Goal: Task Accomplishment & Management: Use online tool/utility

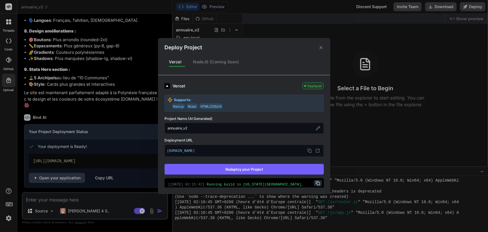
scroll to position [203, 0]
click at [322, 49] on icon at bounding box center [320, 47] width 5 height 5
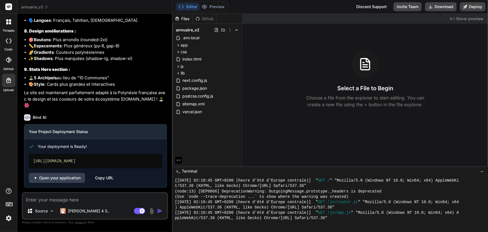
click at [200, 18] on div "Github" at bounding box center [204, 19] width 23 height 6
click at [205, 18] on div "Github" at bounding box center [204, 19] width 23 height 6
click at [5, 62] on div at bounding box center [9, 60] width 12 height 12
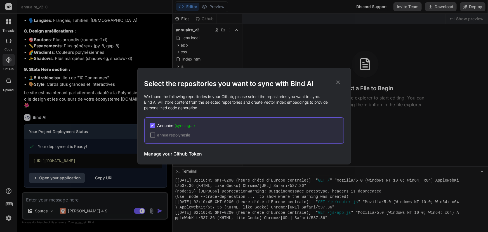
click at [340, 81] on icon at bounding box center [338, 82] width 4 height 4
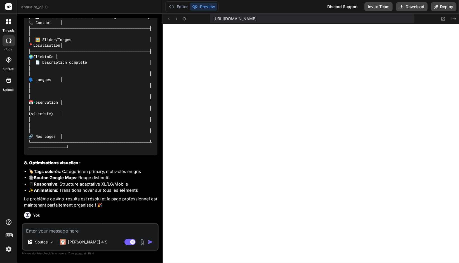
scroll to position [2040, 0]
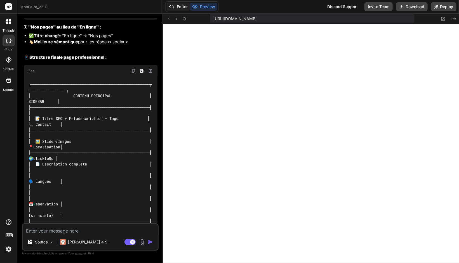
click at [175, 6] on button "Editor" at bounding box center [178, 7] width 23 height 8
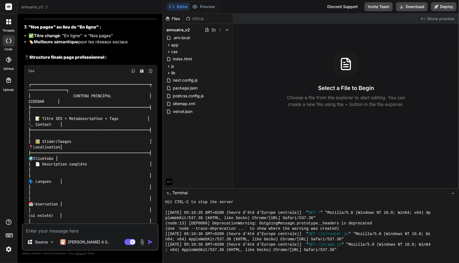
click at [194, 20] on div "Github" at bounding box center [195, 19] width 23 height 6
click at [196, 19] on div "Github" at bounding box center [195, 19] width 23 height 6
click at [11, 60] on icon at bounding box center [9, 60] width 6 height 6
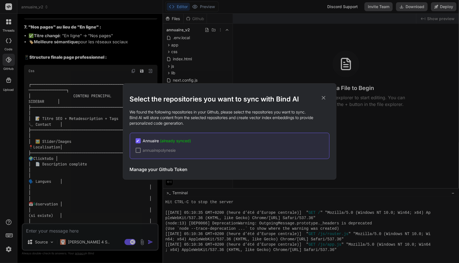
click at [324, 98] on icon at bounding box center [324, 98] width 4 height 4
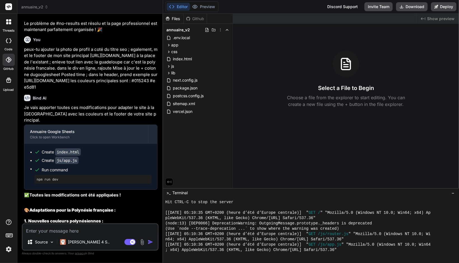
scroll to position [2311, 0]
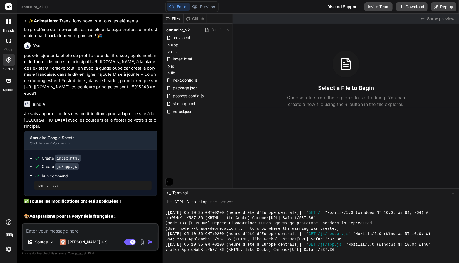
click at [196, 18] on div "Github" at bounding box center [195, 19] width 23 height 6
click at [204, 10] on button "Preview" at bounding box center [203, 7] width 27 height 8
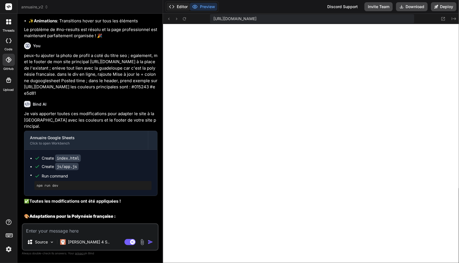
click at [183, 9] on button "Editor" at bounding box center [178, 7] width 23 height 8
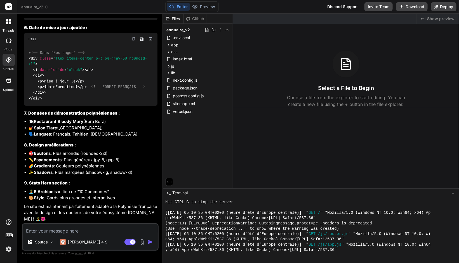
scroll to position [2922, 0]
drag, startPoint x: 42, startPoint y: 182, endPoint x: 112, endPoint y: 219, distance: 78.7
click at [77, 205] on p "Le site est maintenant parfaitement adapté à la Polynésie française avec le des…" at bounding box center [90, 213] width 133 height 19
click at [418, 6] on button "Download" at bounding box center [412, 6] width 32 height 9
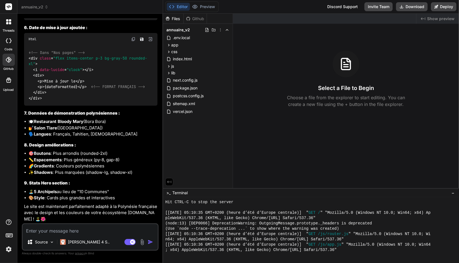
scroll to position [2820, 0]
click at [30, 6] on span "annuaire_v2" at bounding box center [34, 7] width 27 height 6
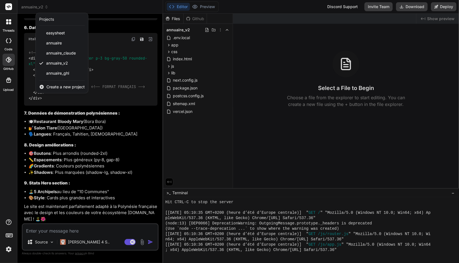
click at [222, 20] on div at bounding box center [229, 131] width 459 height 263
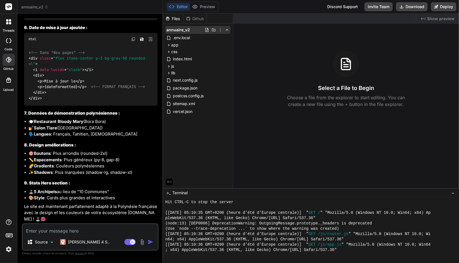
click at [221, 31] on icon at bounding box center [220, 30] width 4 height 4
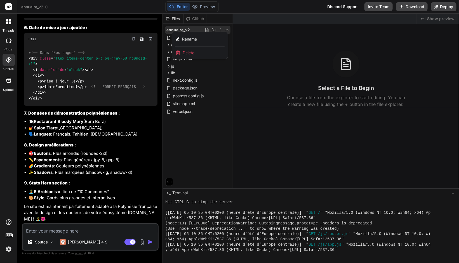
click at [218, 18] on div at bounding box center [311, 139] width 296 height 250
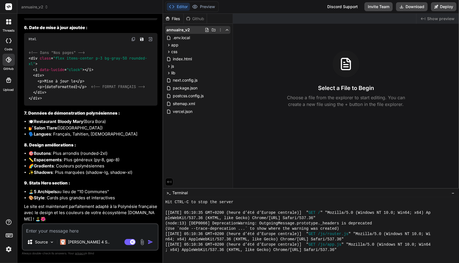
click at [214, 30] on icon at bounding box center [214, 30] width 4 height 4
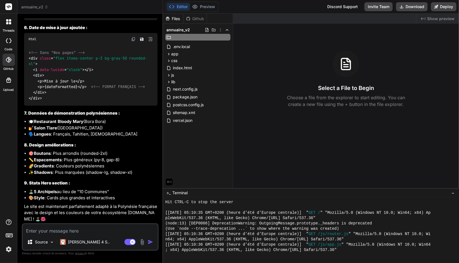
click at [213, 42] on div "annuaire_v2 .env.local app api contacts route.js sync route.js components Conta…" at bounding box center [198, 75] width 70 height 103
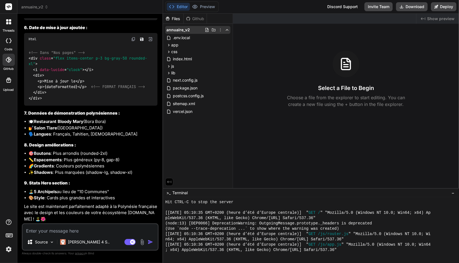
click at [207, 28] on icon at bounding box center [207, 30] width 4 height 4
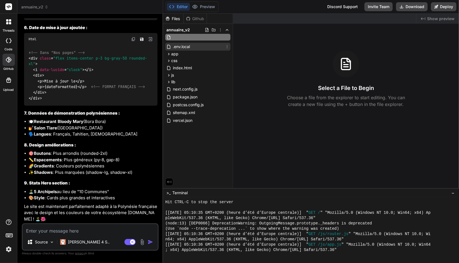
click at [206, 45] on div ".env.local" at bounding box center [197, 47] width 65 height 8
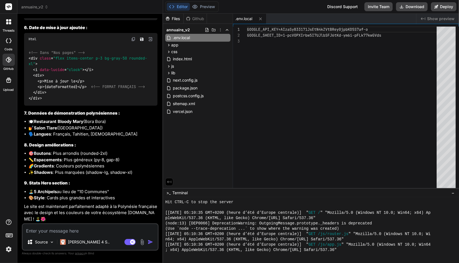
click at [242, 43] on div "3" at bounding box center [240, 41] width 14 height 6
click at [407, 7] on button "Download" at bounding box center [412, 6] width 32 height 9
click at [33, 5] on span "annuaire_v2" at bounding box center [34, 7] width 27 height 6
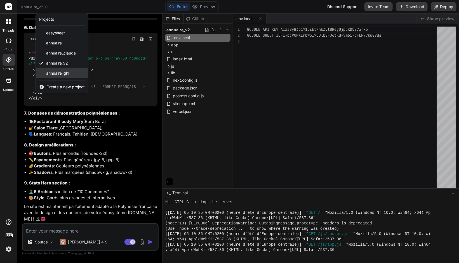
click at [50, 76] on div "annuaire_ghl" at bounding box center [62, 73] width 52 height 10
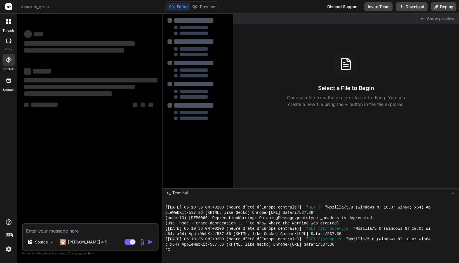
scroll to position [217, 0]
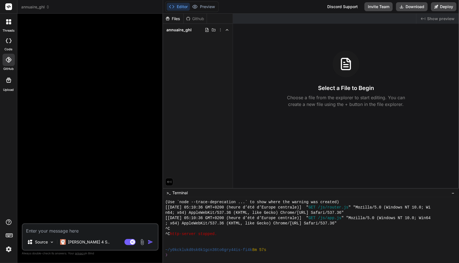
click at [48, 230] on textarea at bounding box center [90, 229] width 135 height 10
click at [36, 9] on span "annuaire_ghl" at bounding box center [35, 7] width 29 height 6
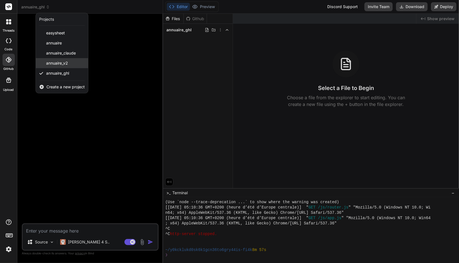
click at [58, 64] on span "annuaire_v2" at bounding box center [57, 63] width 22 height 6
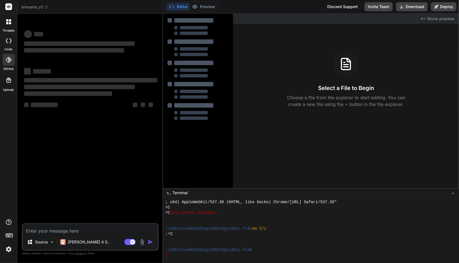
scroll to position [238, 0]
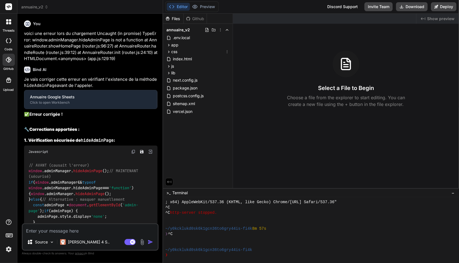
type textarea "x"
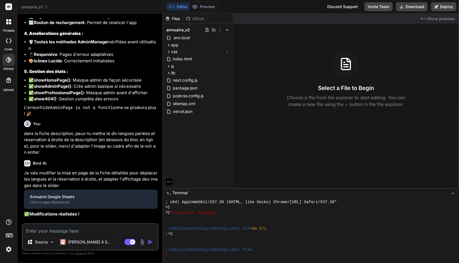
scroll to position [264, 0]
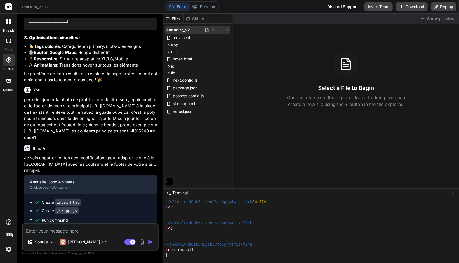
click at [176, 30] on span "annuaire_v2" at bounding box center [179, 30] width 24 height 6
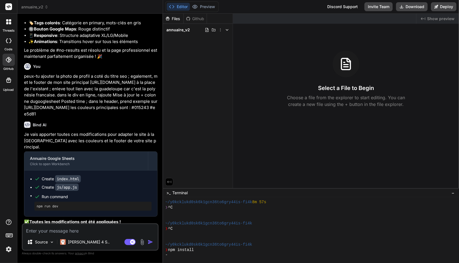
scroll to position [2293, 0]
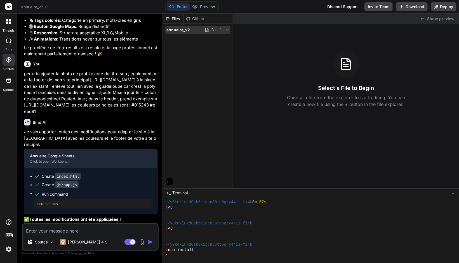
drag, startPoint x: 176, startPoint y: 30, endPoint x: 169, endPoint y: 30, distance: 7.0
click at [169, 30] on span "annuaire_v2" at bounding box center [179, 30] width 24 height 6
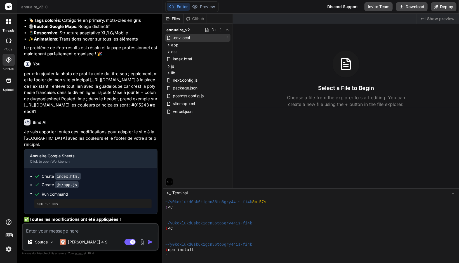
click at [177, 38] on span ".env.local" at bounding box center [181, 37] width 18 height 7
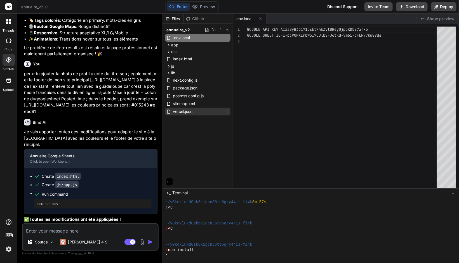
click at [188, 109] on span "vercel.json" at bounding box center [182, 111] width 21 height 7
type textarea "}"
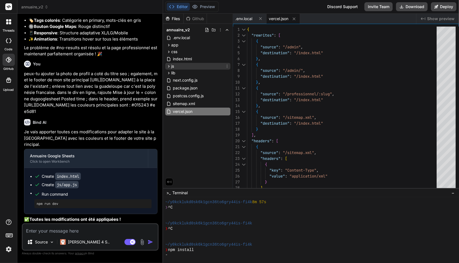
type textarea "x"
click at [185, 38] on span ".env.local" at bounding box center [181, 37] width 18 height 7
type textarea "GOOGLE_API_KEY=[SECURITY_DATA] GOOGLE_SHEET_ID=1-pcVOPXIrbw5I7UJlbSFJ6tKd-ym6i-…"
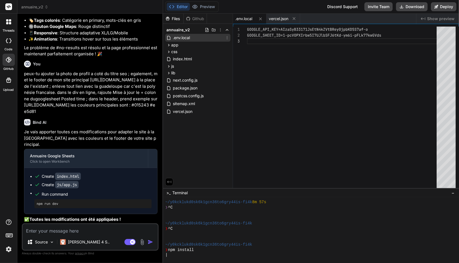
scroll to position [301, 0]
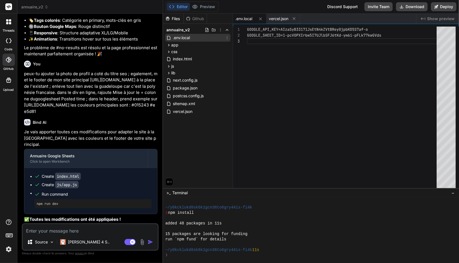
click at [228, 38] on icon at bounding box center [227, 38] width 4 height 4
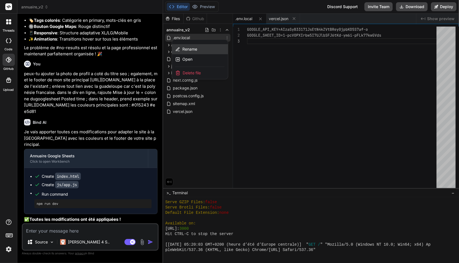
scroll to position [466, 0]
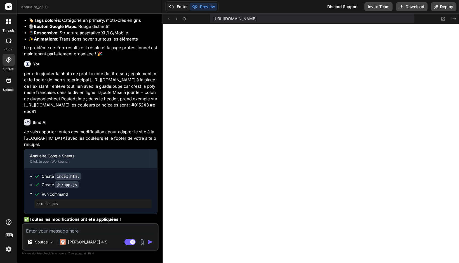
click at [180, 10] on button "Editor" at bounding box center [178, 7] width 23 height 8
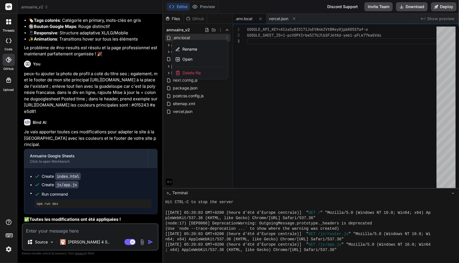
click at [259, 79] on div at bounding box center [311, 139] width 296 height 250
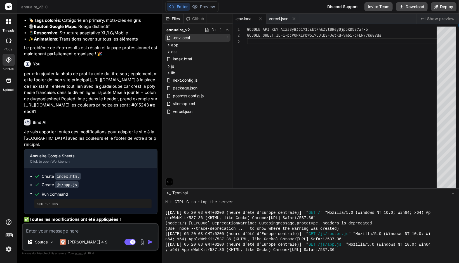
click at [168, 186] on button at bounding box center [169, 182] width 8 height 8
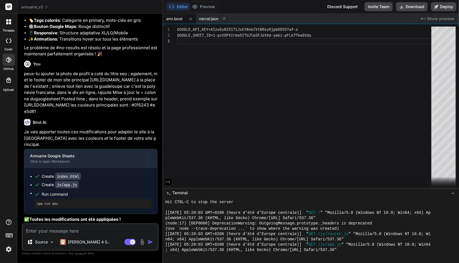
click at [168, 182] on icon at bounding box center [168, 182] width 4 height 3
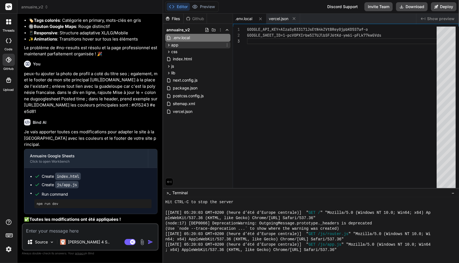
drag, startPoint x: 184, startPoint y: 40, endPoint x: 169, endPoint y: 46, distance: 15.7
click at [169, 46] on icon at bounding box center [169, 45] width 5 height 5
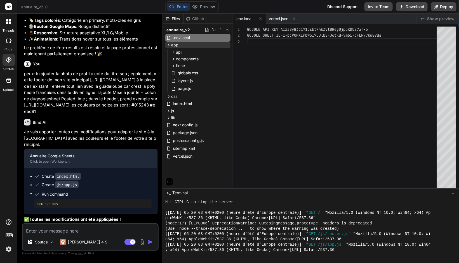
click at [170, 44] on icon at bounding box center [169, 45] width 5 height 5
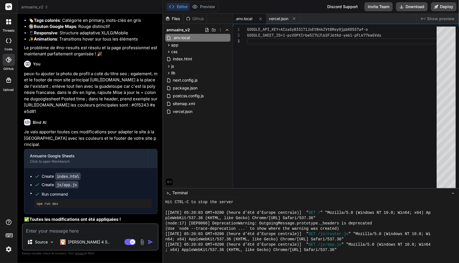
click at [31, 7] on span "annuaire_v2" at bounding box center [34, 7] width 27 height 6
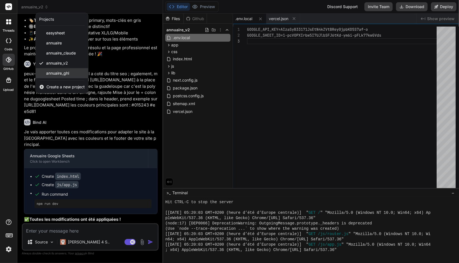
click at [59, 73] on span "annuaire_ghl" at bounding box center [57, 74] width 23 height 6
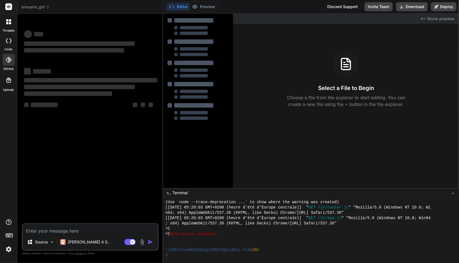
click at [60, 228] on textarea at bounding box center [90, 229] width 135 height 10
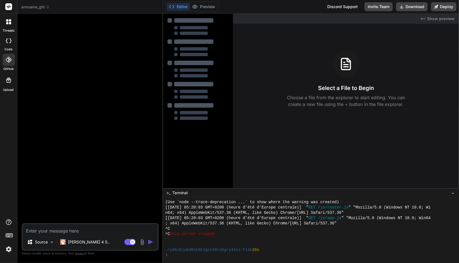
type textarea "x"
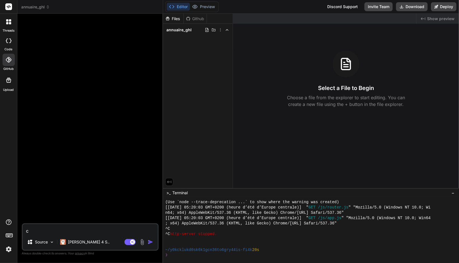
type textarea "c"
type textarea "x"
type textarea "cl"
type textarea "x"
type textarea "clo"
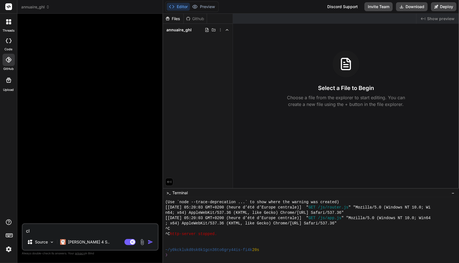
type textarea "x"
type textarea "clon"
type textarea "x"
type textarea "clone"
type textarea "x"
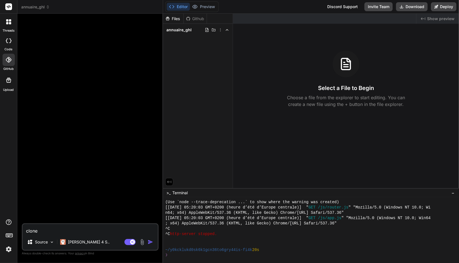
type textarea "clone"
type textarea "x"
type textarea "clone l"
type textarea "x"
type textarea "clone l'"
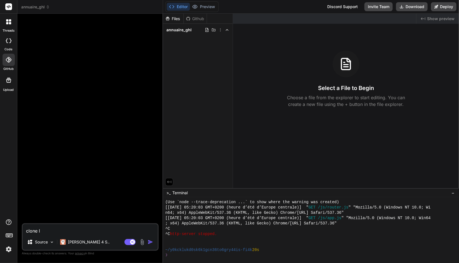
type textarea "x"
type textarea "clone l'a"
type textarea "x"
type textarea "clone l'an"
type textarea "x"
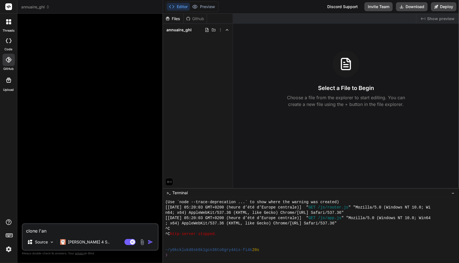
type textarea "clone l'ann"
type textarea "x"
type textarea "clone l'annu"
type textarea "x"
type textarea "clone l'annua"
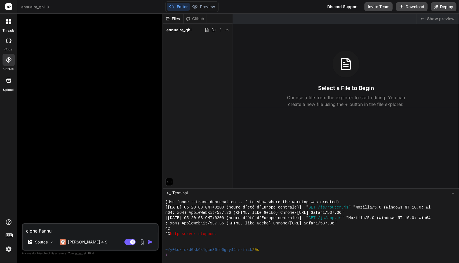
type textarea "x"
type textarea "clone l'annuai"
type textarea "x"
type textarea "clone l'annuair"
type textarea "x"
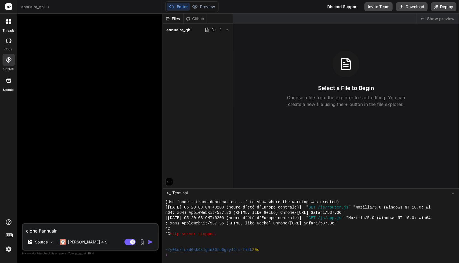
type textarea "clone l'annuaire"
type textarea "x"
type textarea "clone l'annuaire"
type textarea "x"
type textarea "clone l'annuaire V"
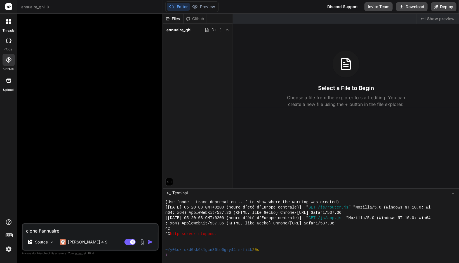
type textarea "x"
type textarea "clone l'annuaire V3"
type textarea "x"
type textarea "clone l'annuaire V3*"
type textarea "x"
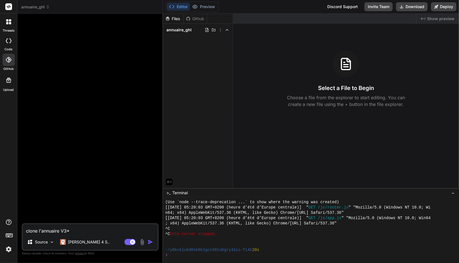
type textarea "clone l'annuaire V3"
type textarea "x"
type textarea "clone l'annuaire V"
type textarea "x"
type textarea "clone l'annuaire V2"
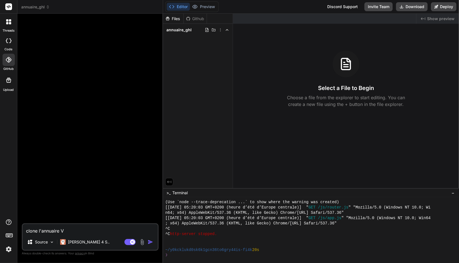
type textarea "x"
type textarea "clone l'annuaire V2"
type textarea "x"
type textarea "clone l'annuaire V2 d"
type textarea "x"
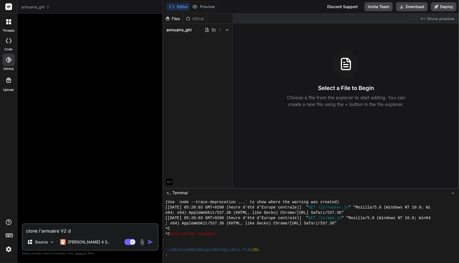
type textarea "clone l'annuaire V2 da"
type textarea "x"
type textarea "clone l'annuaire V2 dan"
type textarea "x"
type textarea "clone l'annuaire V2 dans"
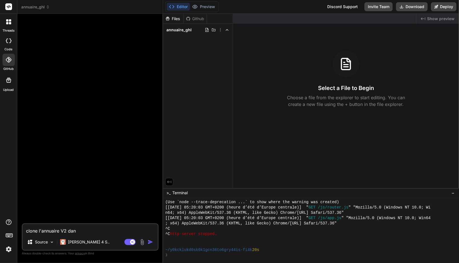
type textarea "x"
type textarea "clone l'annuaire V2 dans"
type textarea "x"
type textarea "clone l'annuaire V2 dans l"
type textarea "x"
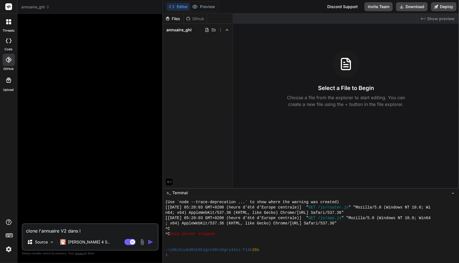
type textarea "clone l'annuaire V2 dans le"
type textarea "x"
type textarea "clone l'annuaire V2 dans les"
type textarea "x"
type textarea "clone l'annuaire V2 dans les"
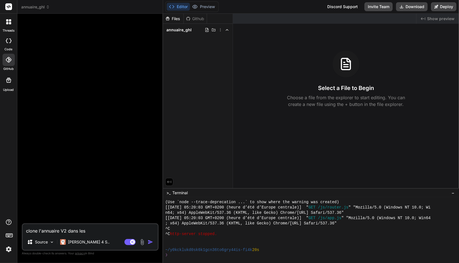
type textarea "x"
type textarea "clone l'annuaire V2 dans les p"
type textarea "x"
type textarea "clone l'annuaire V2 dans les pr"
type textarea "x"
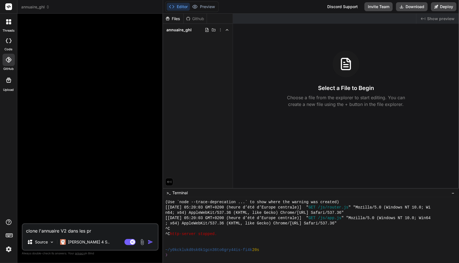
type textarea "clone l'annuaire V2 dans les pro"
type textarea "x"
type textarea "clone l'annuaire V2 dans les proj"
type textarea "x"
type textarea "clone l'annuaire V2 dans les proje"
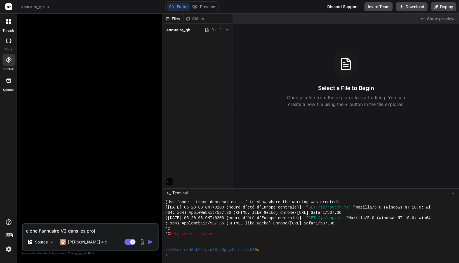
type textarea "x"
type textarea "clone l'annuaire V2 dans les projet"
type textarea "x"
type textarea "clone l'annuaire V2 dans les projets"
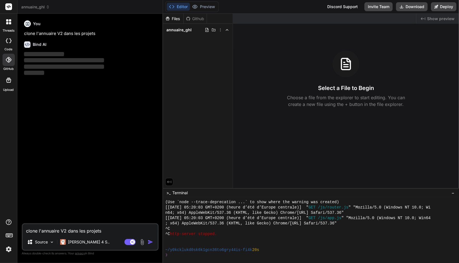
type textarea "x"
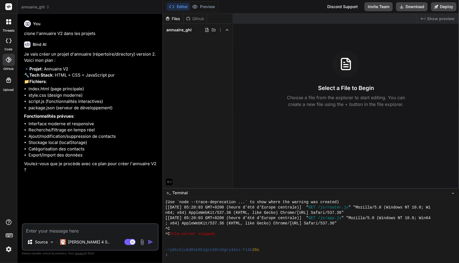
click at [34, 6] on span "annuaire_ghl" at bounding box center [35, 7] width 29 height 6
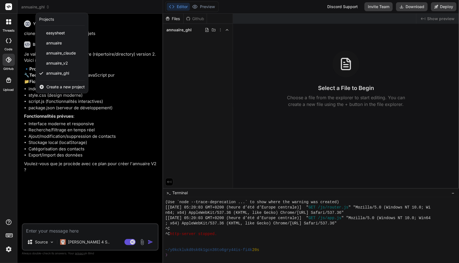
drag, startPoint x: 60, startPoint y: 71, endPoint x: 223, endPoint y: 30, distance: 168.1
click at [223, 30] on div at bounding box center [229, 131] width 459 height 263
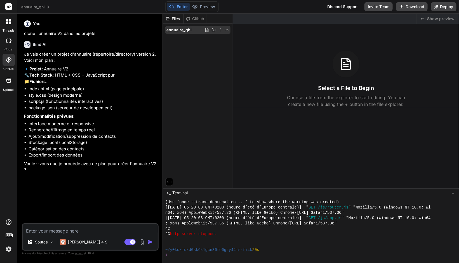
click at [221, 31] on icon at bounding box center [220, 30] width 4 height 4
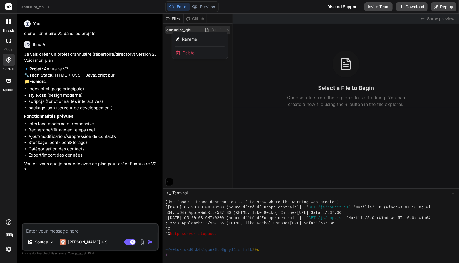
click at [222, 88] on div at bounding box center [311, 139] width 296 height 250
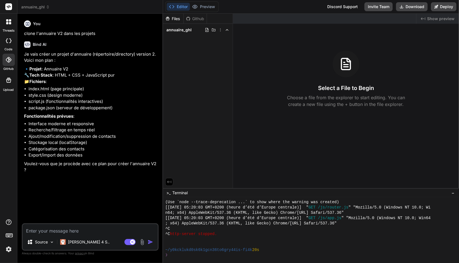
click at [35, 3] on header "annuaire_ghl Created with Pixso." at bounding box center [90, 7] width 146 height 14
click at [35, 8] on span "annuaire_ghl" at bounding box center [35, 7] width 29 height 6
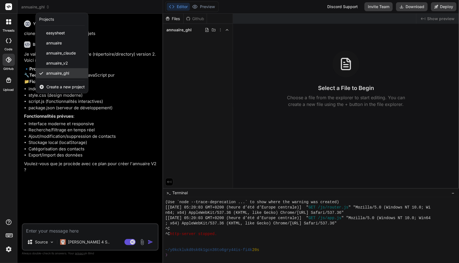
click at [61, 75] on span "annuaire_ghl" at bounding box center [57, 74] width 23 height 6
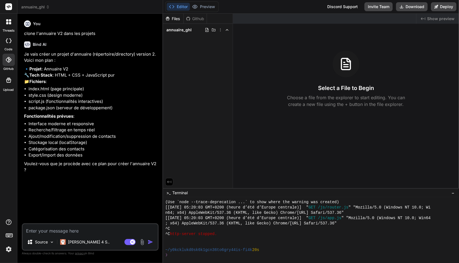
click at [196, 18] on div "Github" at bounding box center [195, 19] width 23 height 6
click at [201, 19] on div "Github" at bounding box center [195, 19] width 23 height 6
click at [180, 19] on div "Files" at bounding box center [173, 19] width 20 height 6
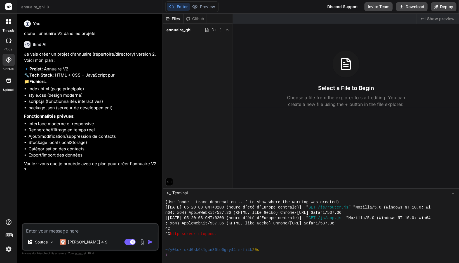
click at [201, 52] on div "Files Github annuaire_ghl" at bounding box center [198, 101] width 70 height 175
drag, startPoint x: 324, startPoint y: 98, endPoint x: 330, endPoint y: 83, distance: 15.2
click at [330, 83] on div "Select a File to Begin Choose a file from the explorer to start editing. You ca…" at bounding box center [346, 79] width 226 height 57
click at [228, 79] on div "Files Github annuaire_ghl" at bounding box center [198, 101] width 70 height 175
click at [177, 32] on span "annuaire_ghl" at bounding box center [179, 30] width 25 height 6
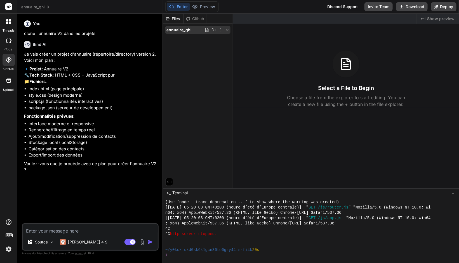
click at [179, 30] on span "annuaire_ghl" at bounding box center [179, 30] width 25 height 6
click at [195, 30] on div "annuaire_ghl" at bounding box center [197, 30] width 65 height 8
drag, startPoint x: 195, startPoint y: 30, endPoint x: 190, endPoint y: 30, distance: 5.0
click at [190, 30] on span "annuaire_ghl" at bounding box center [179, 30] width 25 height 6
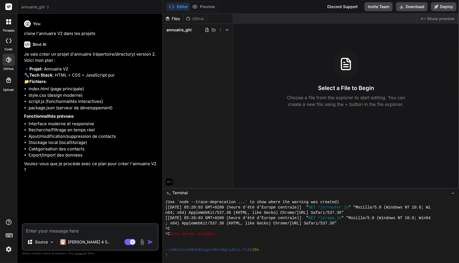
click at [228, 30] on icon at bounding box center [227, 30] width 4 height 4
click at [42, 10] on header "annuaire_ghl Created with Pixso." at bounding box center [90, 7] width 146 height 14
click at [43, 6] on span "annuaire_ghl" at bounding box center [35, 7] width 29 height 6
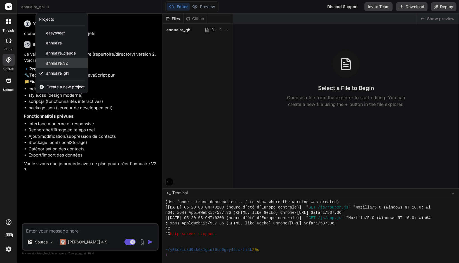
click at [68, 65] on span "annuaire_v2" at bounding box center [57, 63] width 22 height 6
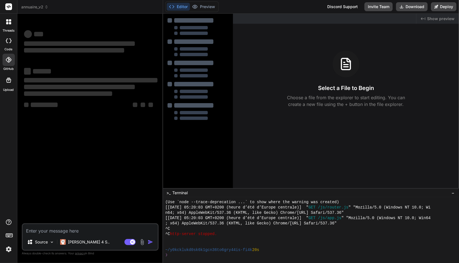
scroll to position [513, 0]
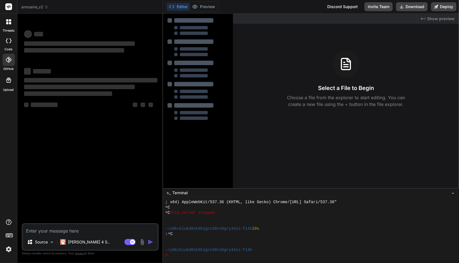
click at [36, 8] on span "annuaire_v2" at bounding box center [34, 7] width 27 height 6
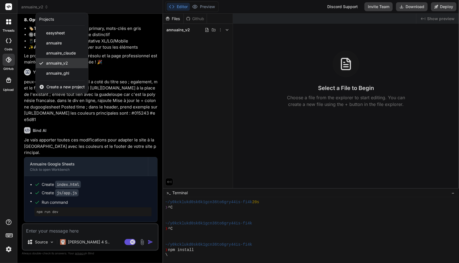
scroll to position [2293, 0]
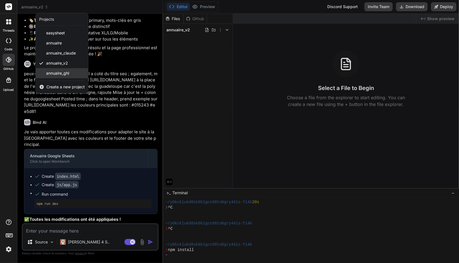
click at [56, 73] on span "annuaire_ghl" at bounding box center [57, 74] width 23 height 6
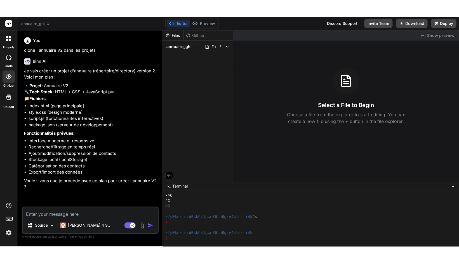
scroll to position [593, 0]
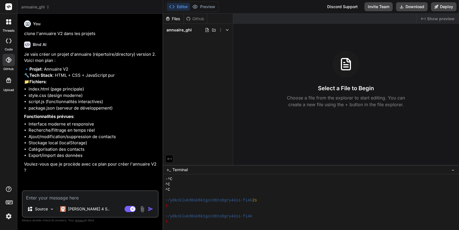
type textarea "x"
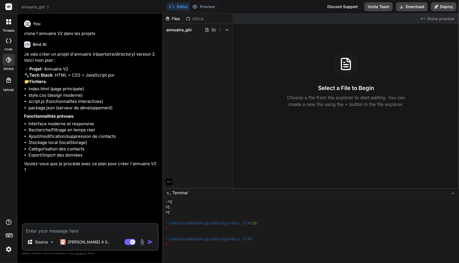
scroll to position [582, 0]
